Goal: Task Accomplishment & Management: Use online tool/utility

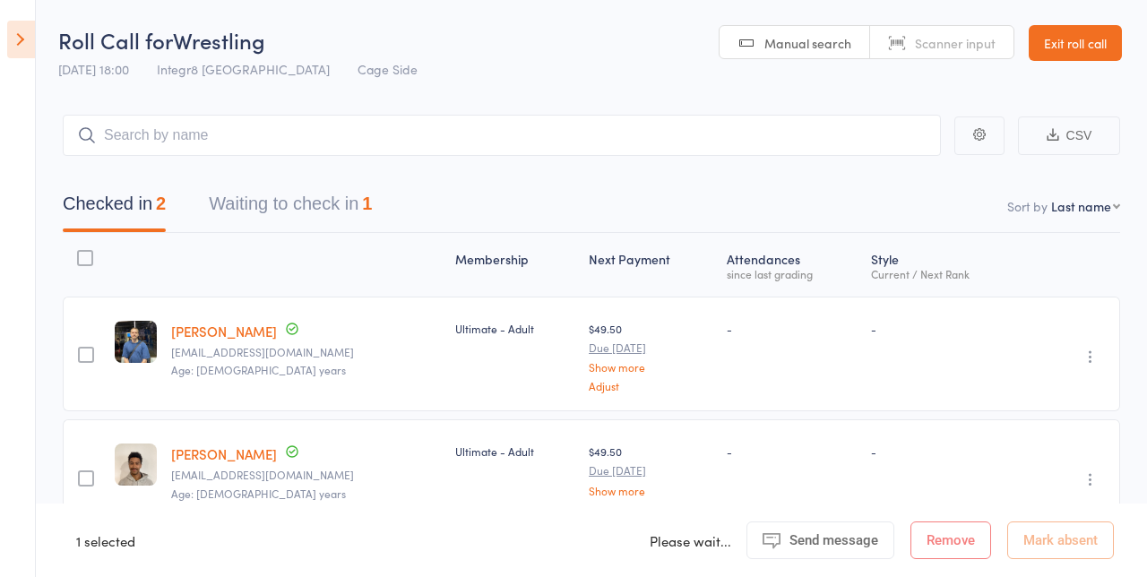
click at [26, 52] on icon at bounding box center [21, 40] width 28 height 38
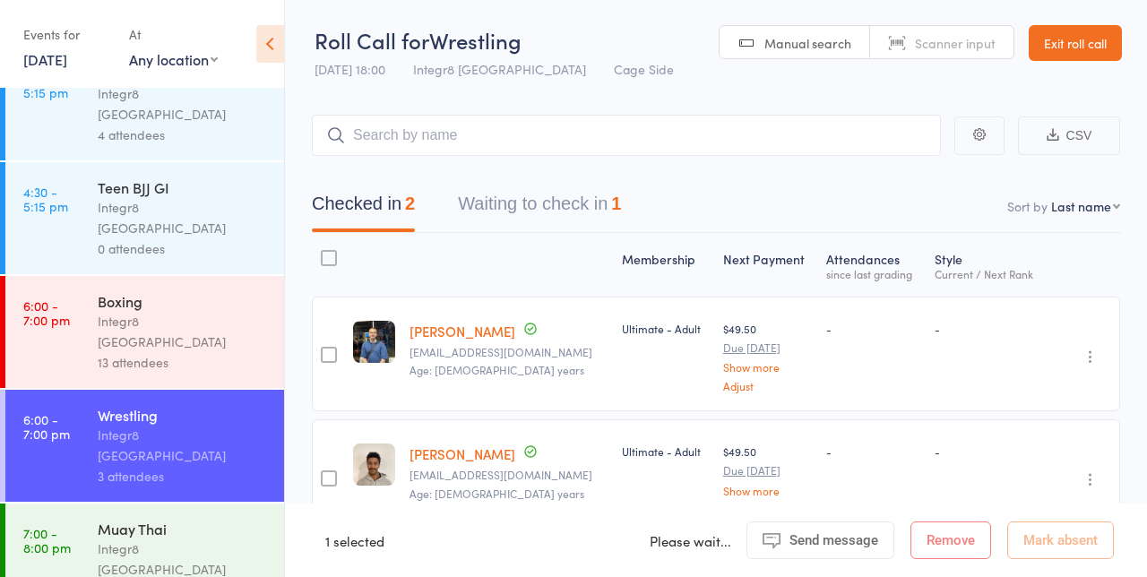
scroll to position [152, 0]
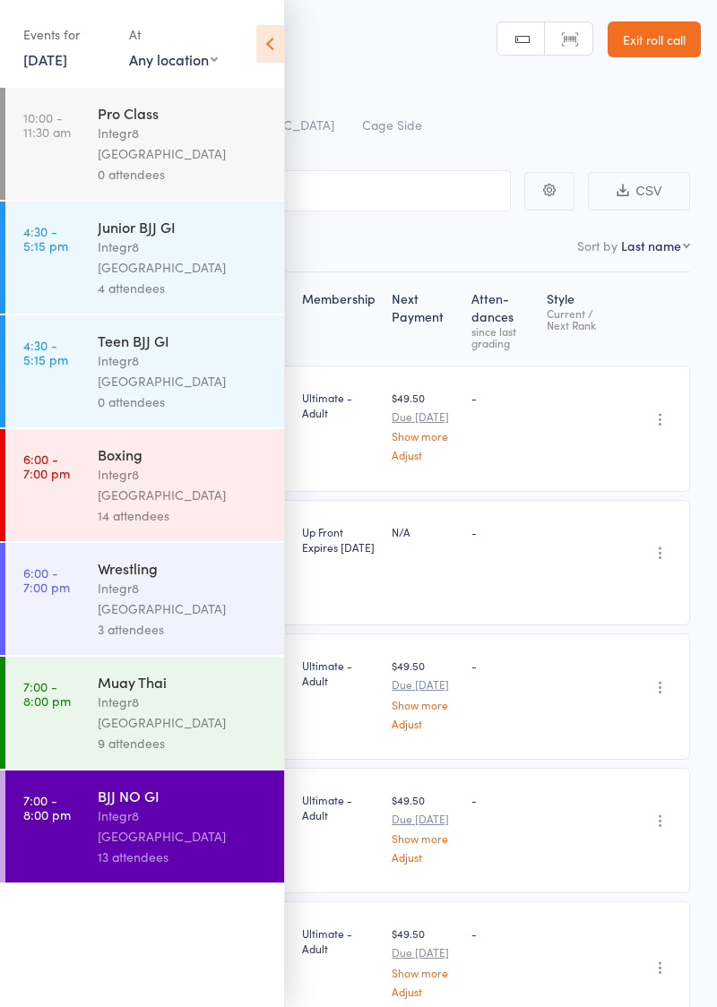
click at [280, 38] on icon at bounding box center [270, 44] width 28 height 38
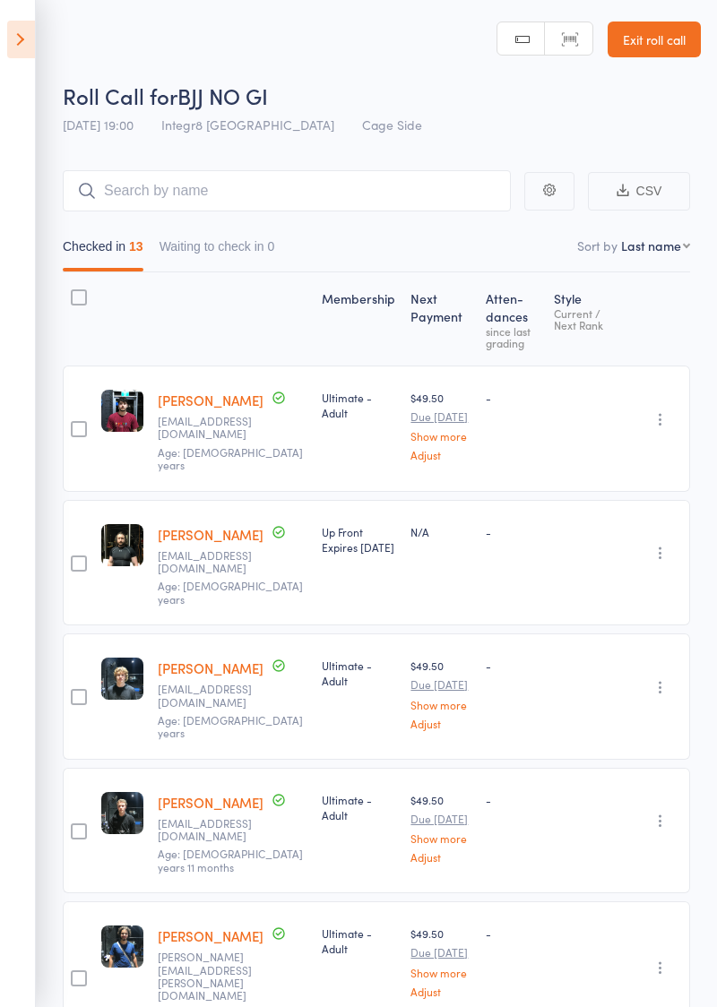
click at [254, 41] on header "Roll Call for BJJ NO GI [DATE] 19:00 Integr8 Cheltenham Cage Side Manual search…" at bounding box center [358, 71] width 717 height 143
click at [74, 432] on label at bounding box center [79, 430] width 16 height 19
click at [74, 424] on input "checkbox" at bounding box center [74, 424] width 0 height 0
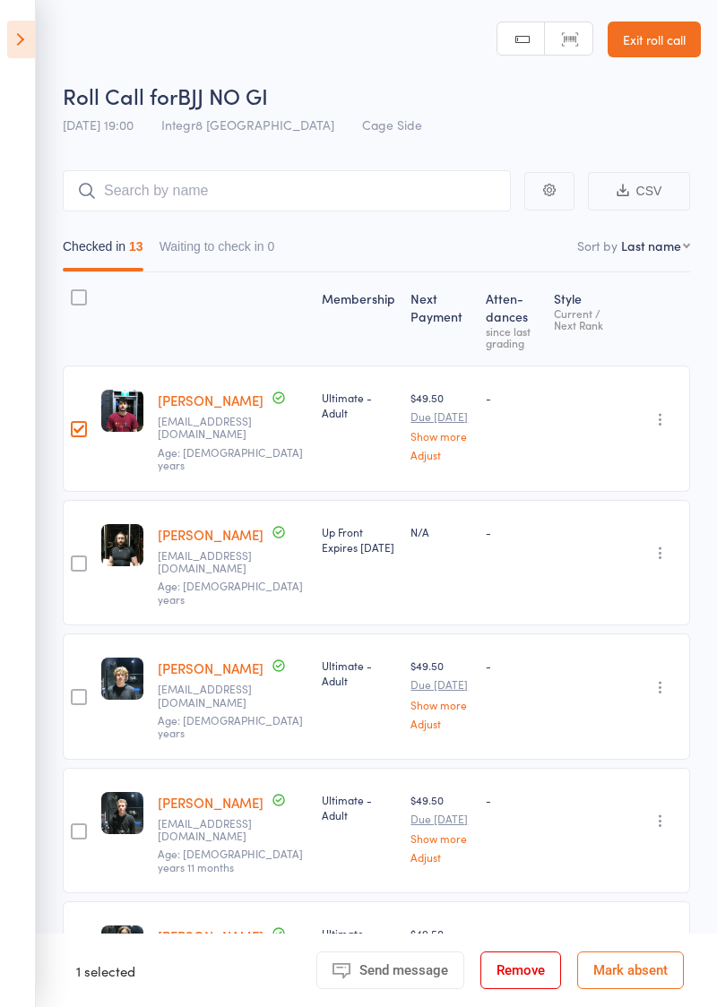
click at [534, 576] on button "Remove" at bounding box center [520, 971] width 81 height 38
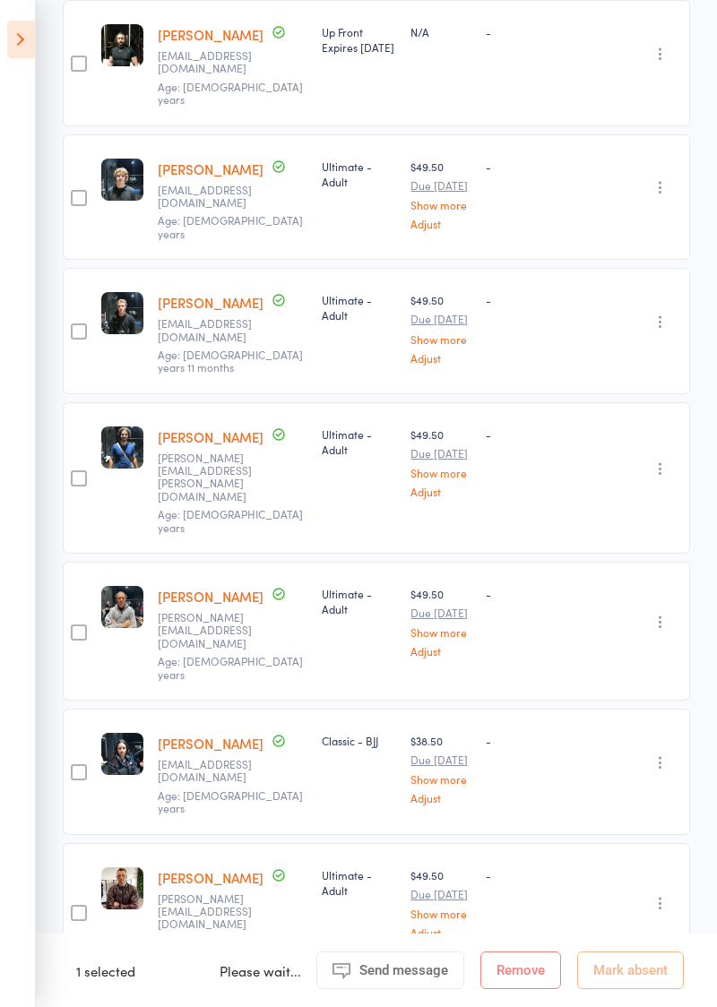
scroll to position [369, 0]
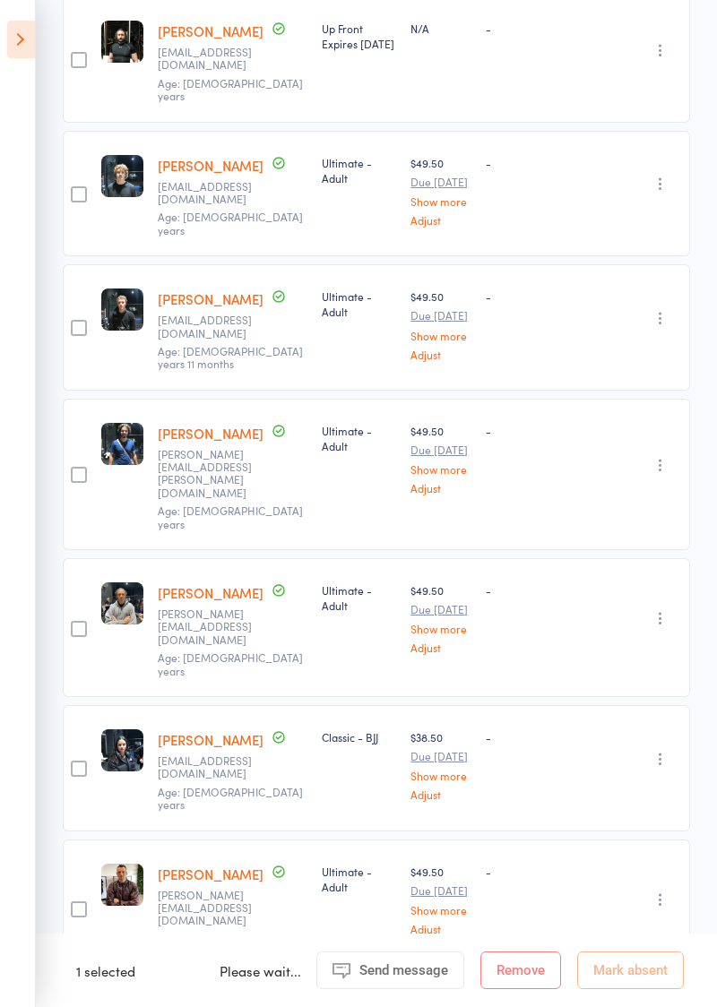
click at [102, 423] on img at bounding box center [122, 444] width 42 height 42
click at [119, 445] on div "edit" at bounding box center [122, 474] width 56 height 151
click at [82, 467] on div at bounding box center [79, 475] width 16 height 16
click at [74, 470] on input "checkbox" at bounding box center [74, 470] width 0 height 0
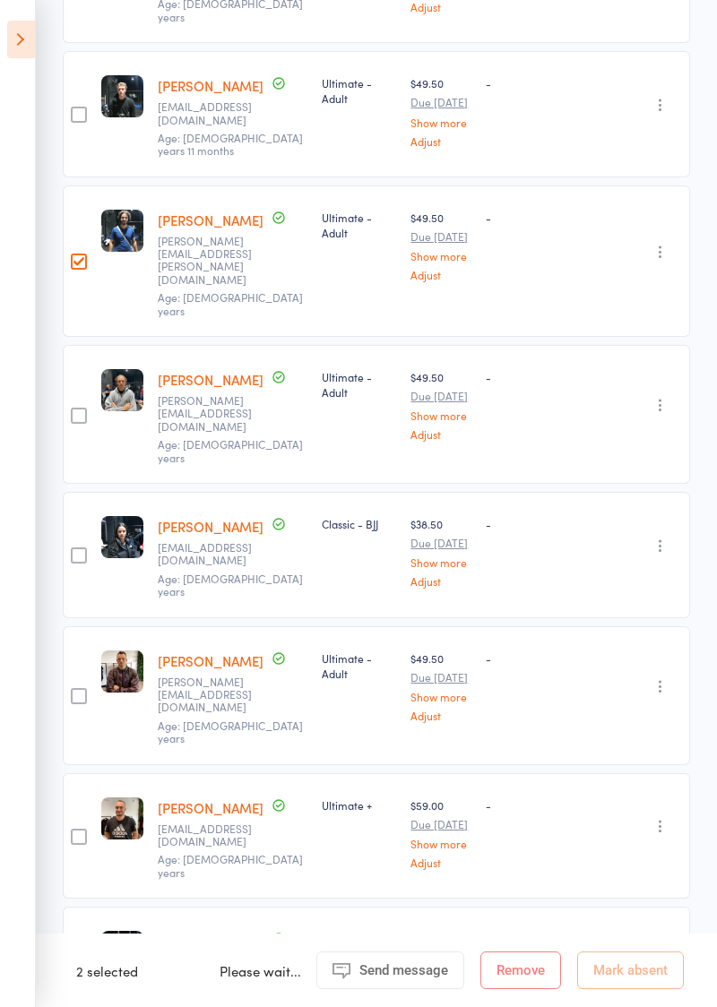
scroll to position [584, 0]
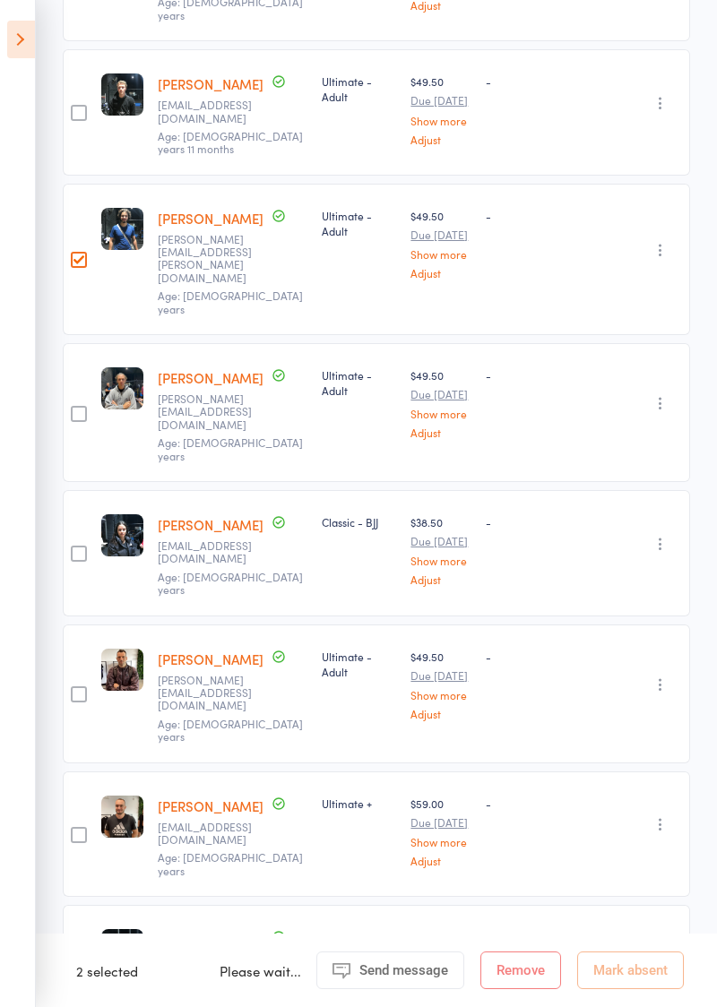
click at [669, 239] on button "button" at bounding box center [661, 250] width 22 height 22
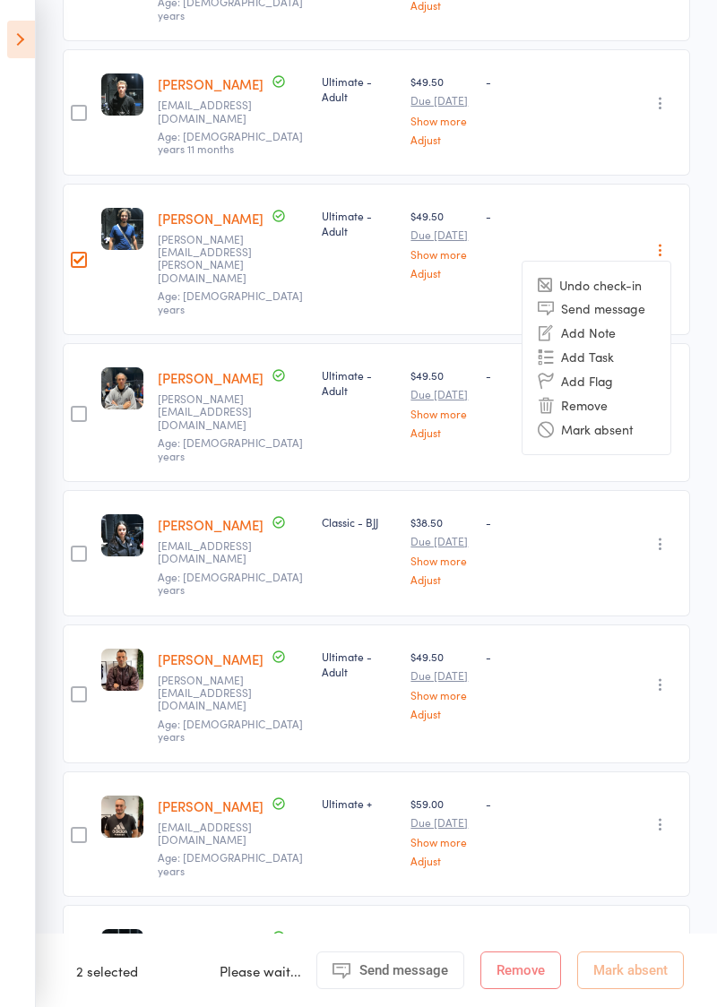
click at [602, 418] on li "Mark absent" at bounding box center [597, 430] width 148 height 24
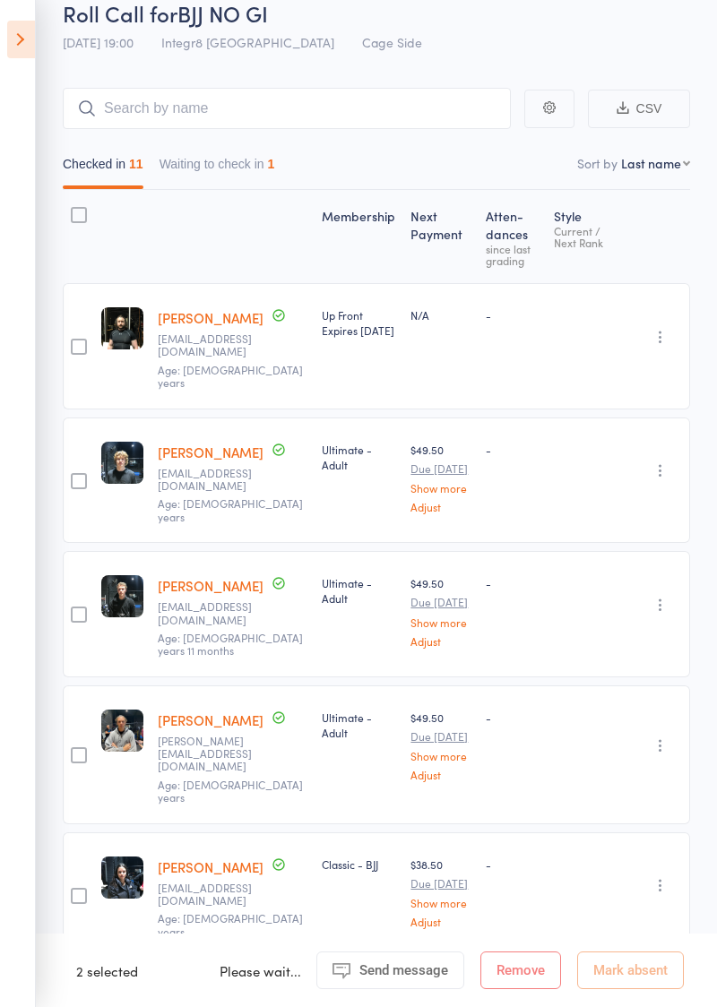
scroll to position [0, 0]
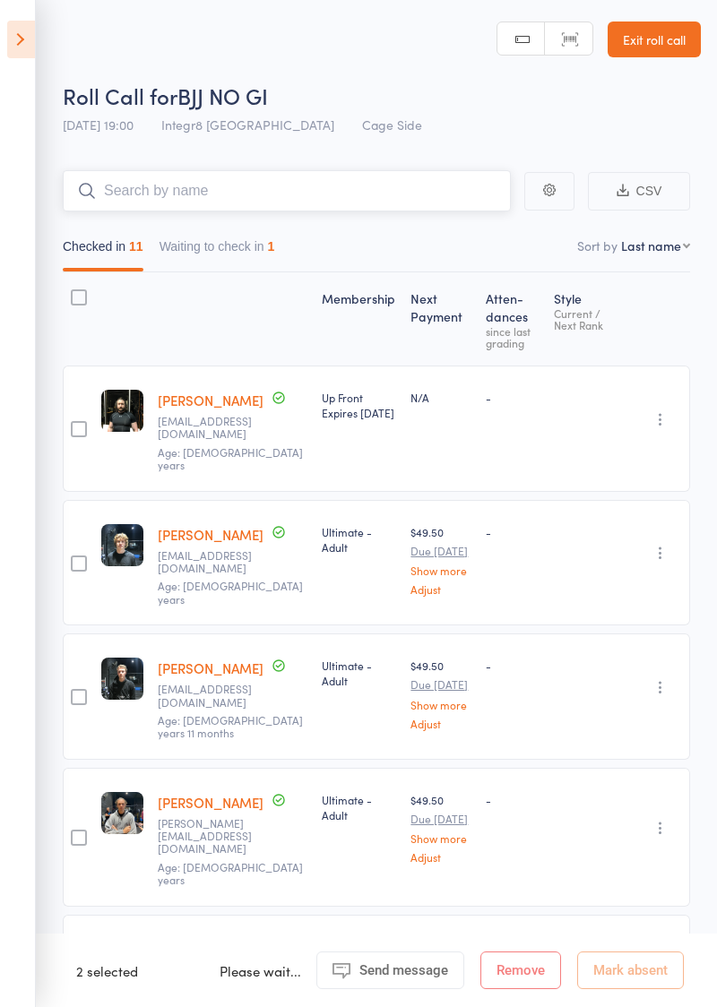
click at [469, 199] on input "search" at bounding box center [287, 190] width 448 height 41
click at [246, 253] on button "Waiting to check in 1" at bounding box center [218, 250] width 116 height 41
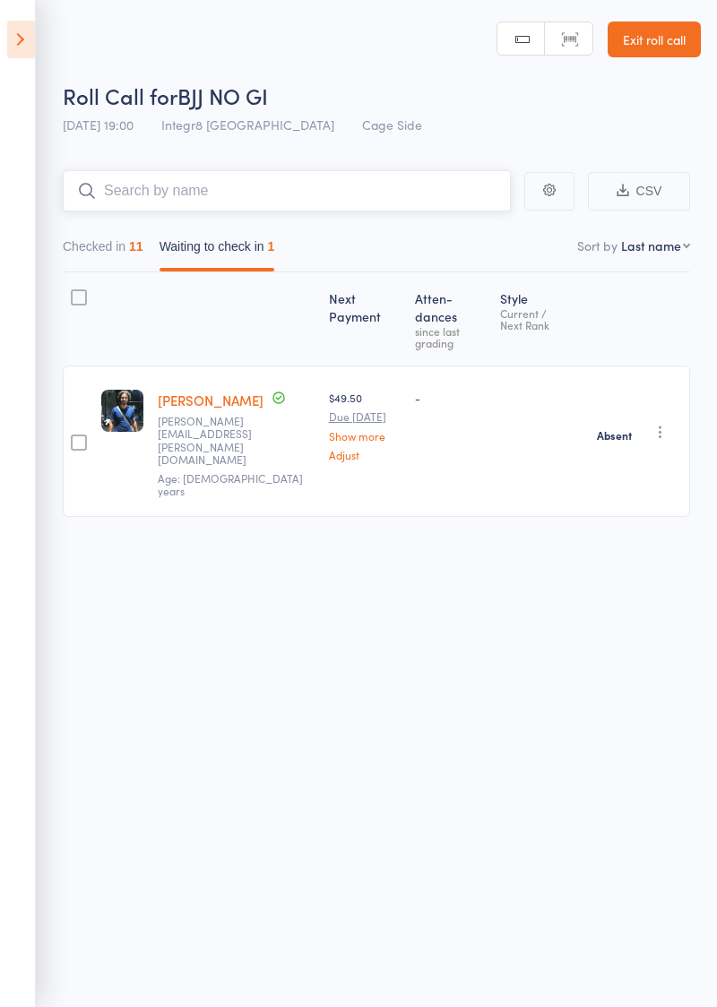
click at [305, 197] on input "search" at bounding box center [287, 190] width 448 height 41
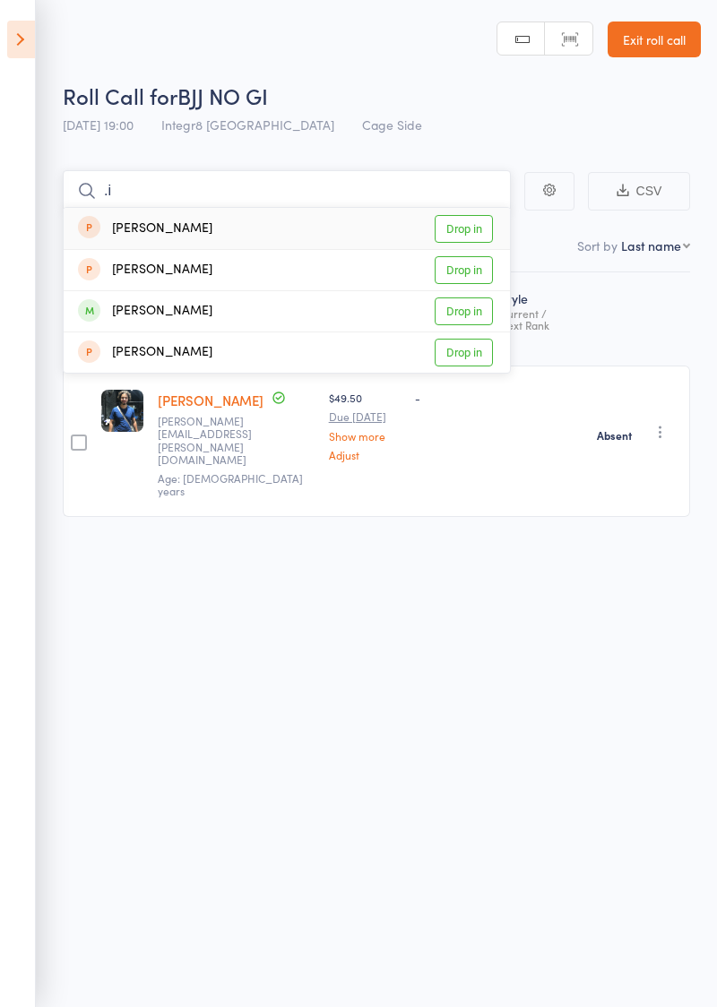
type input "."
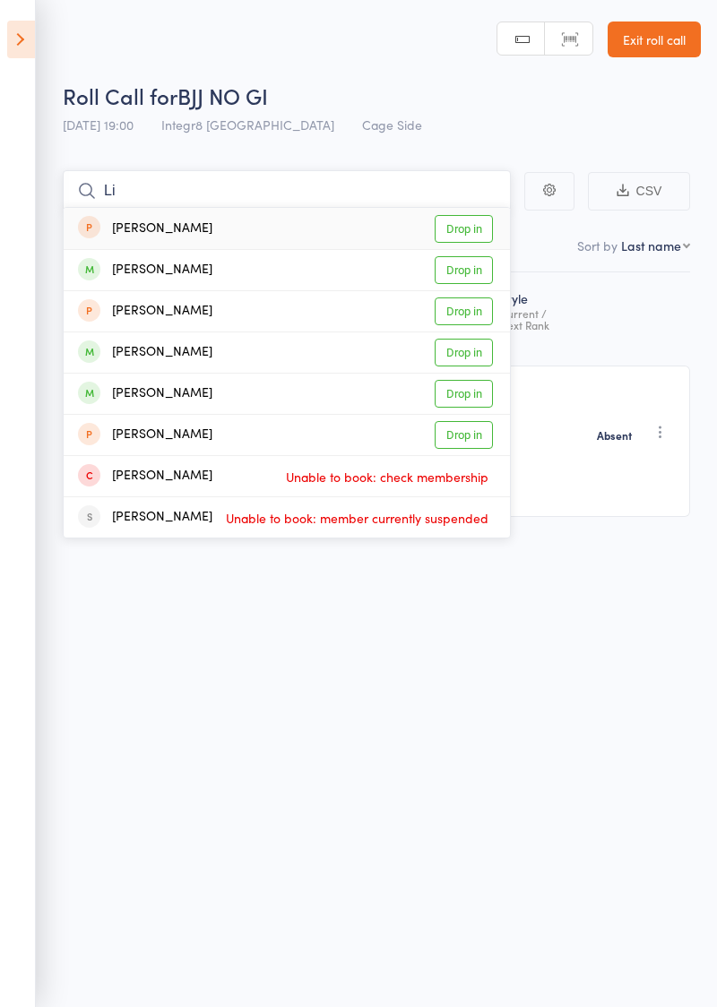
type input "L"
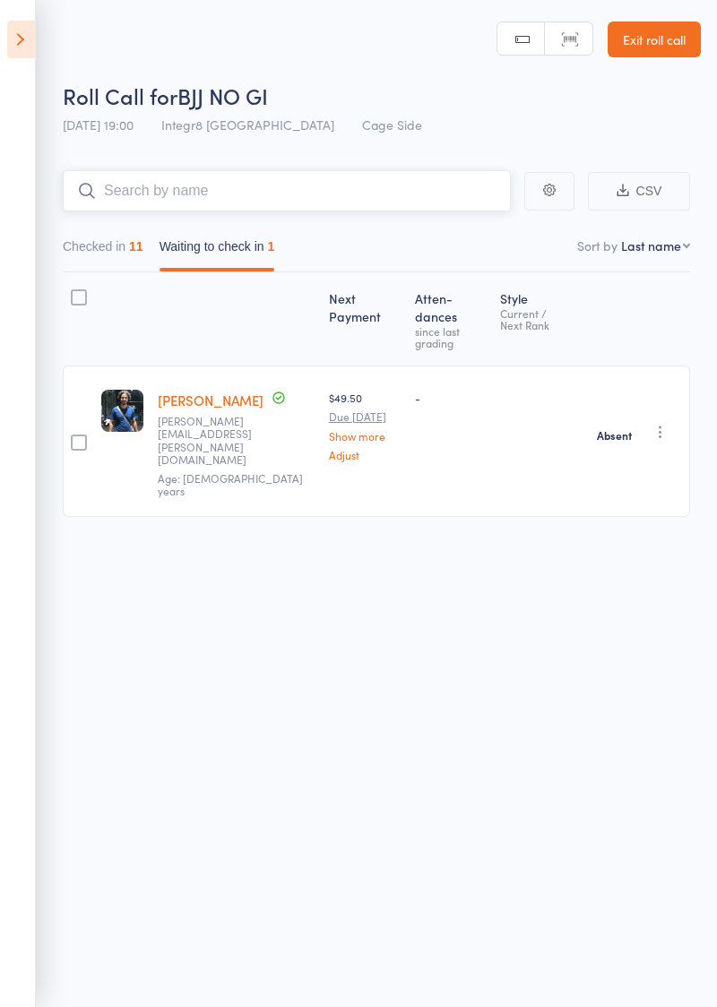
click at [97, 263] on button "Checked in 11" at bounding box center [103, 250] width 81 height 41
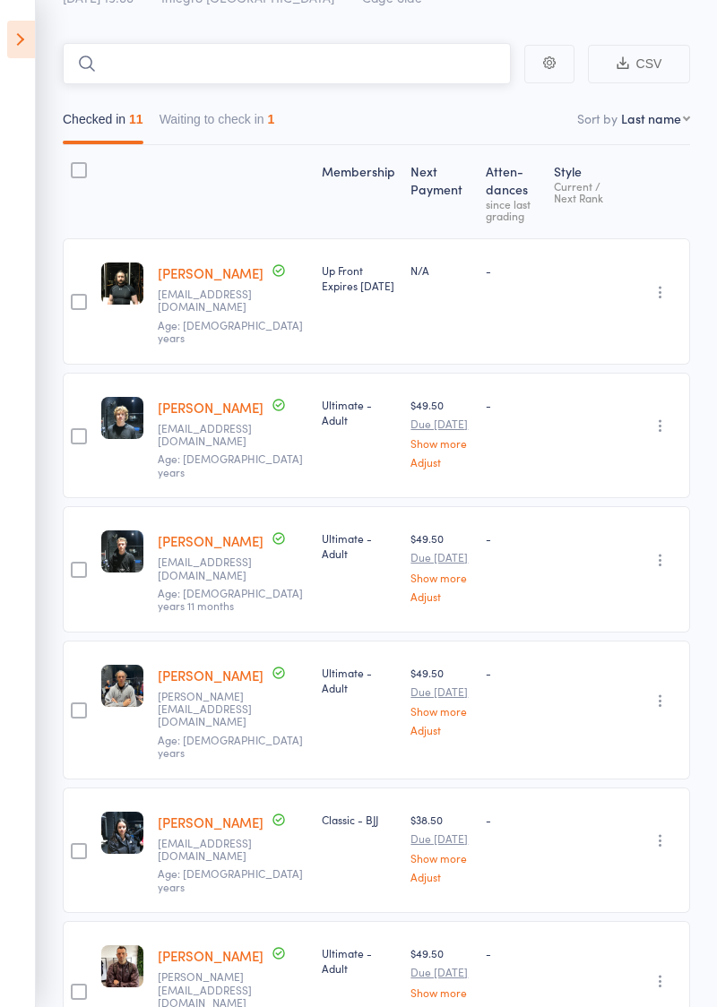
scroll to position [72, 0]
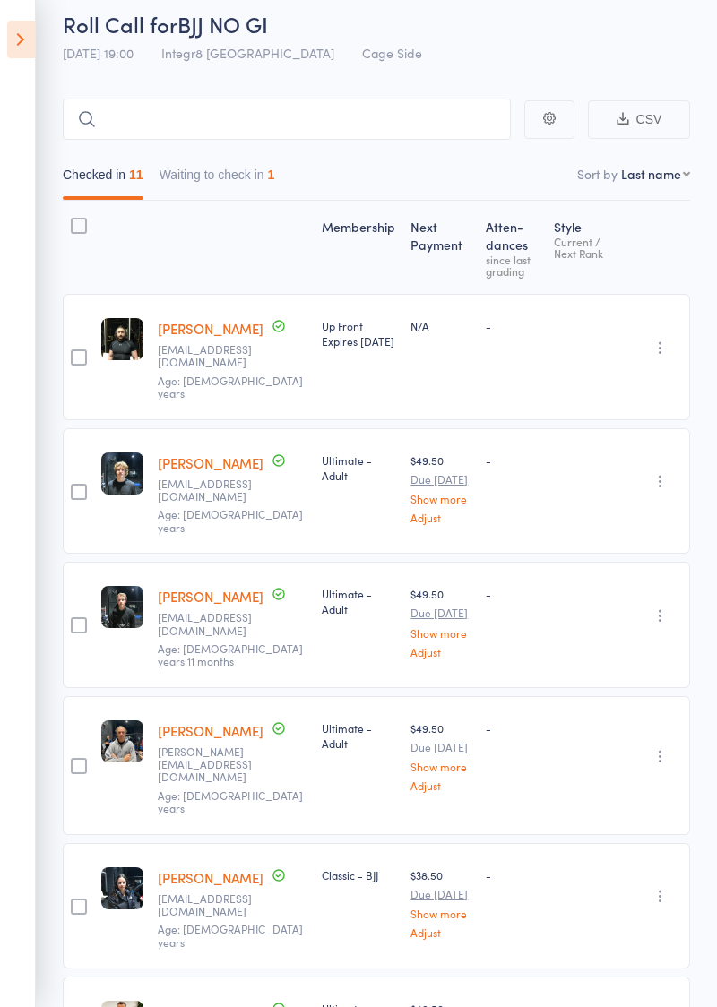
click at [457, 576] on link "Adjust" at bounding box center [440, 933] width 60 height 12
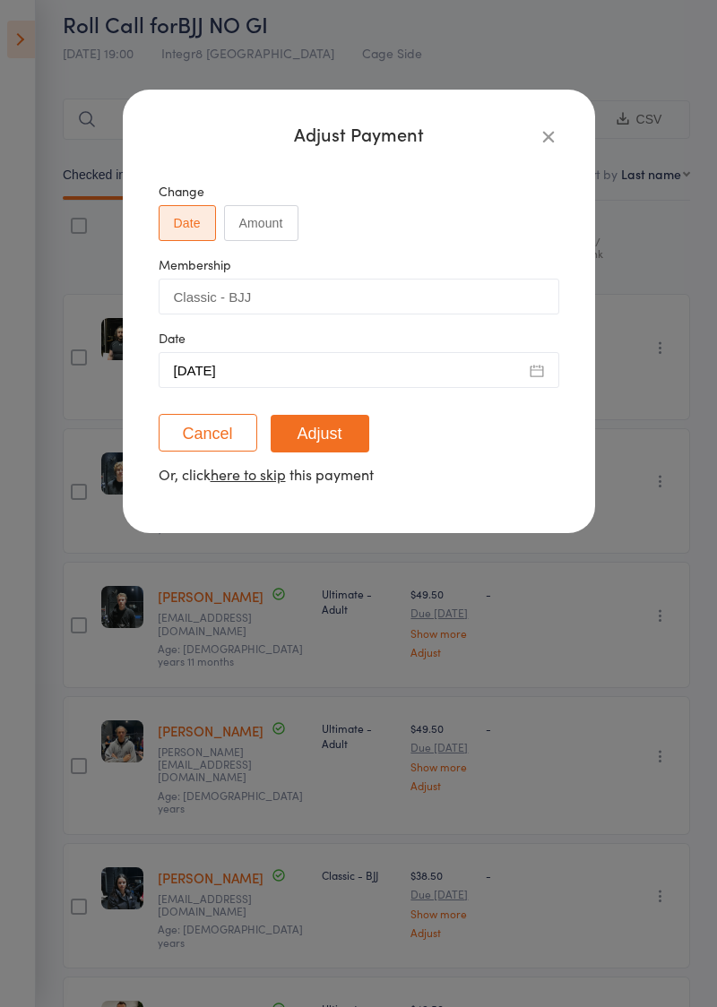
scroll to position [297, 0]
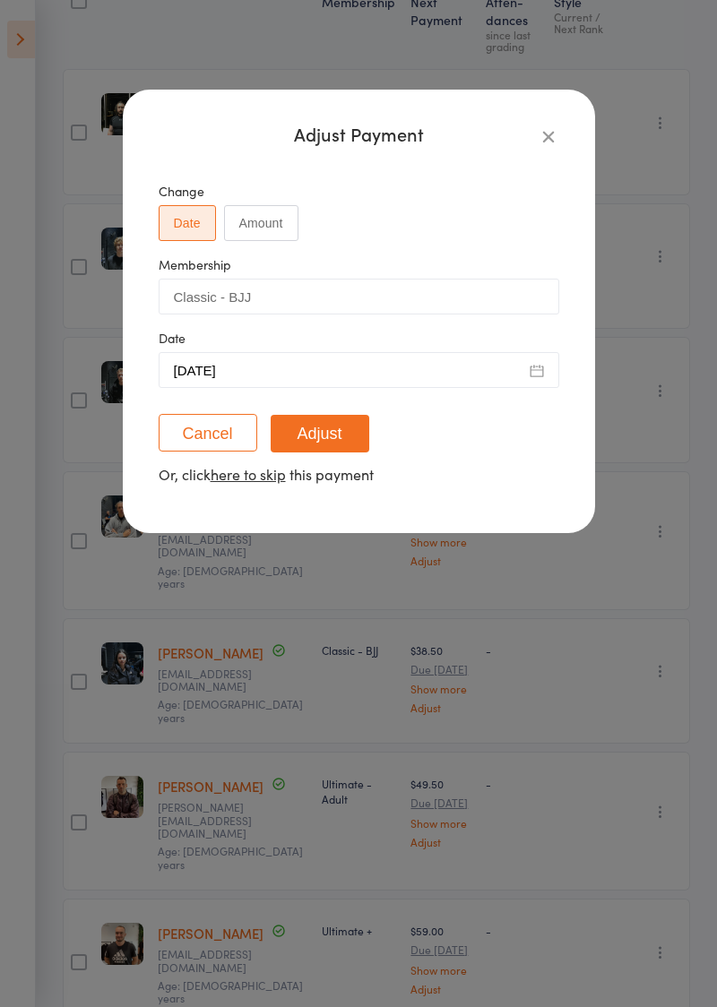
click at [549, 136] on icon "button" at bounding box center [549, 136] width 20 height 20
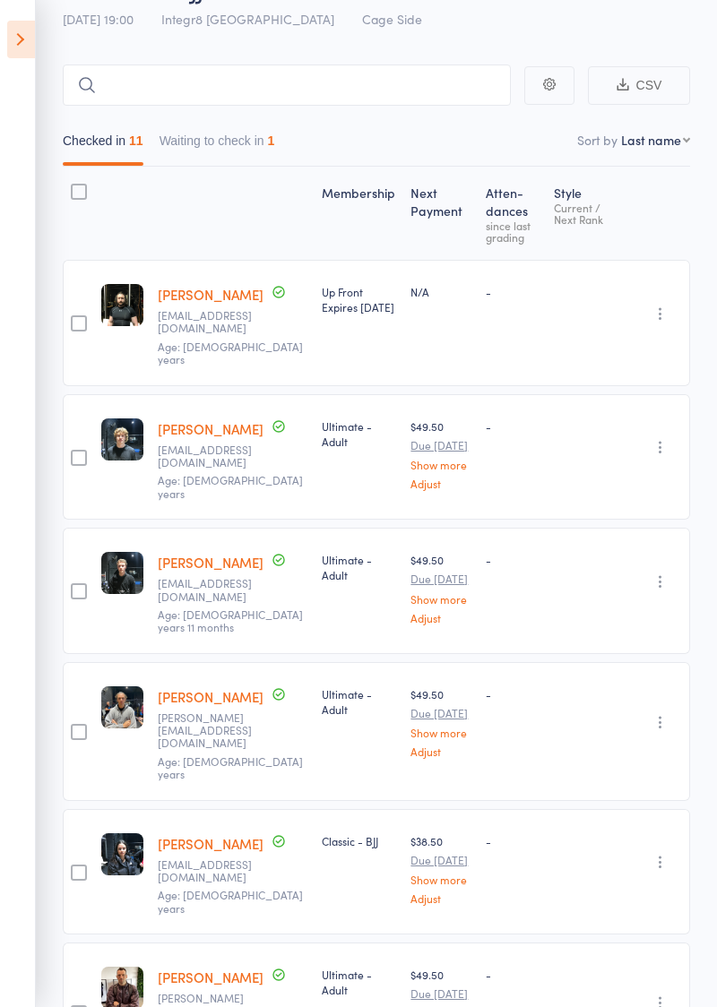
scroll to position [0, 0]
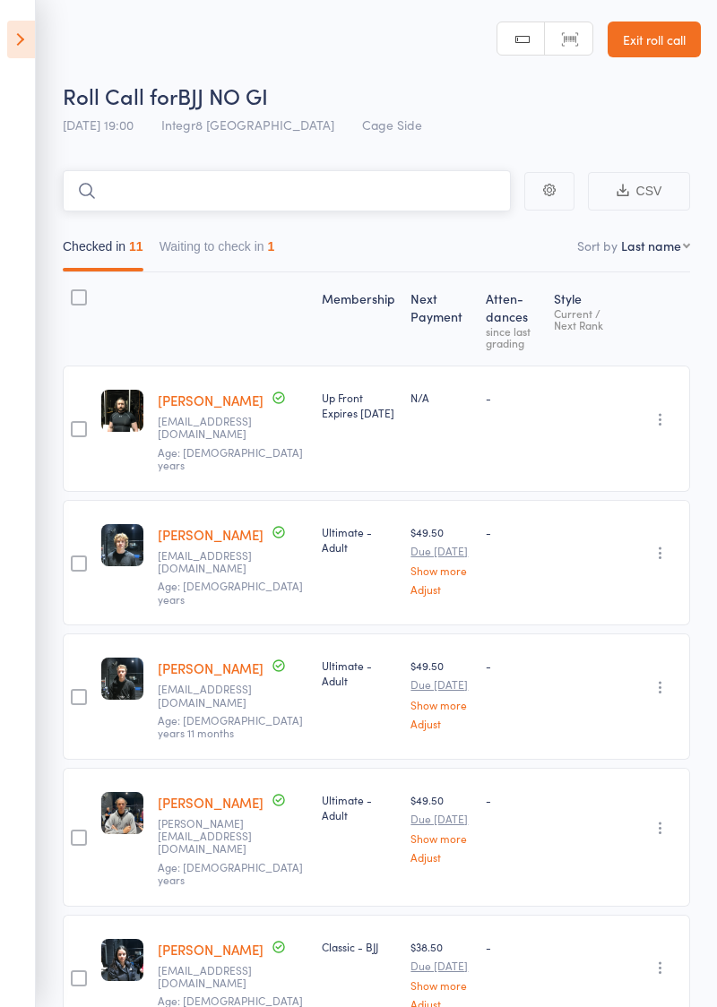
click at [289, 199] on input "search" at bounding box center [287, 190] width 448 height 41
type input "Cian"
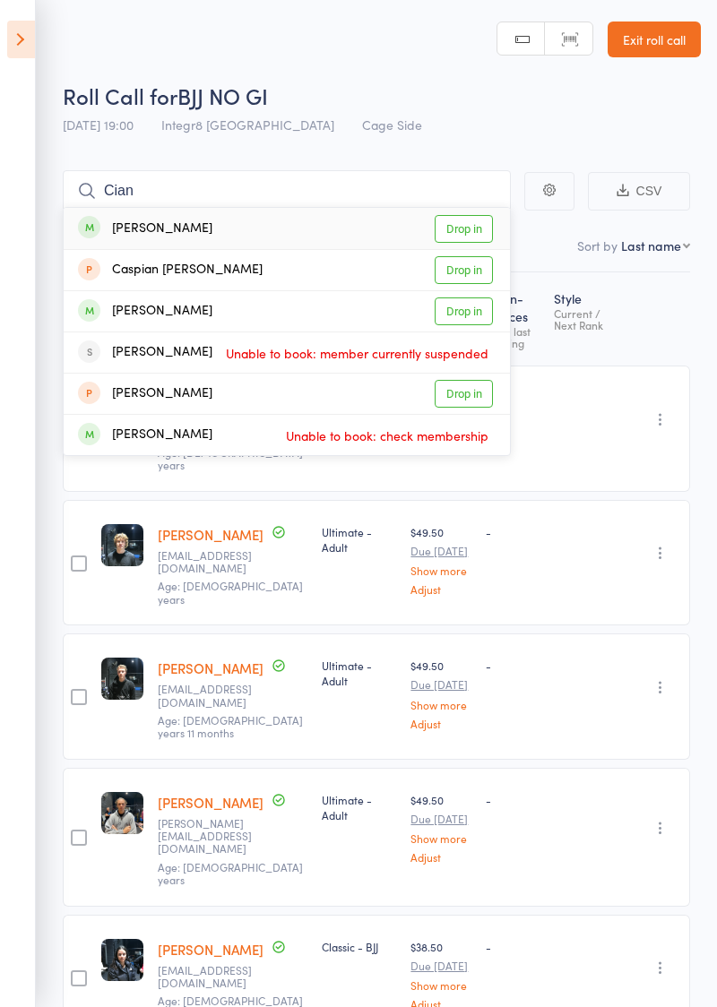
click at [480, 229] on link "Drop in" at bounding box center [464, 229] width 58 height 28
